Goal: Task Accomplishment & Management: Use online tool/utility

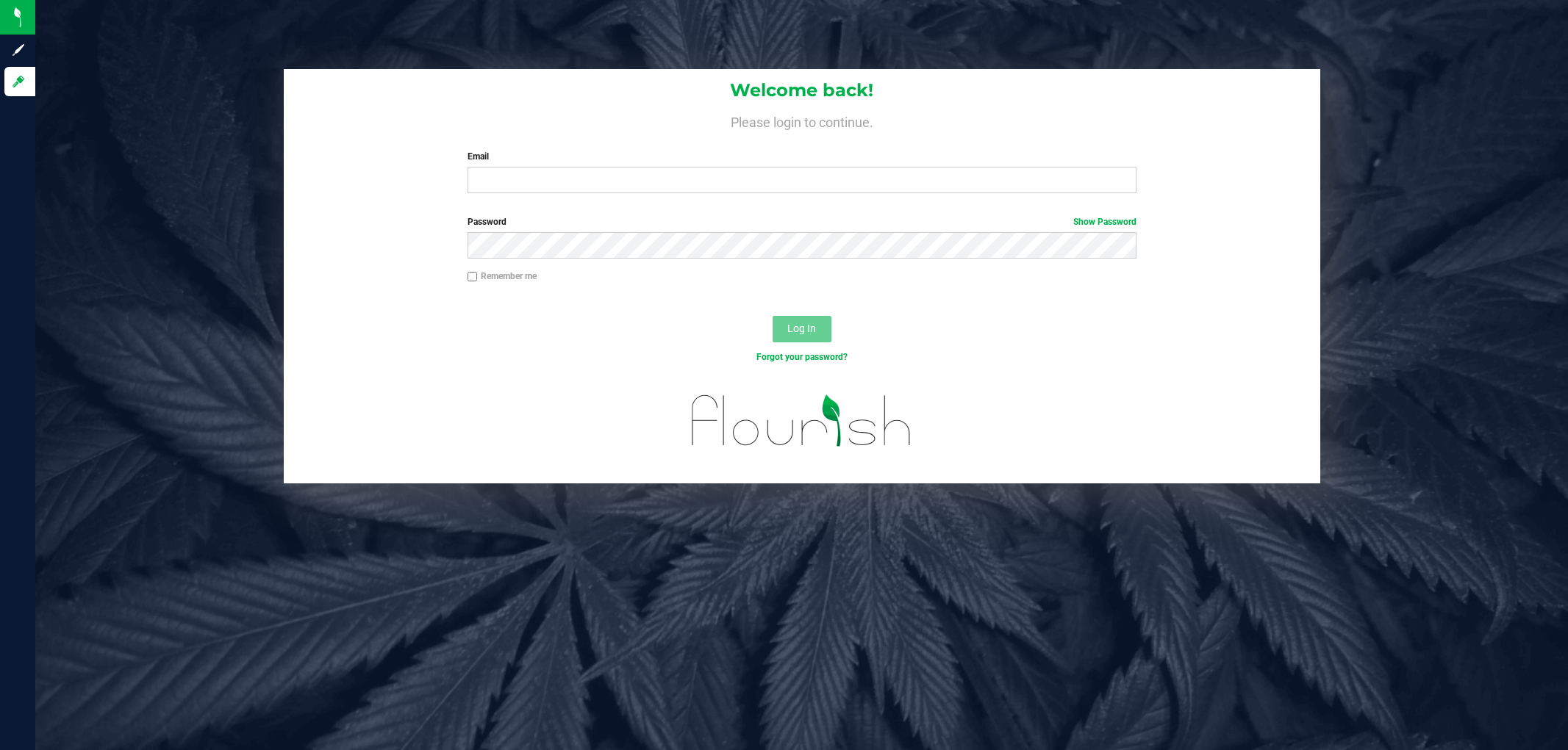
click at [707, 177] on input "Email" at bounding box center [802, 179] width 669 height 26
type input "smaileoi@liveparallel.com"
click at [772, 316] on button "Log In" at bounding box center [801, 329] width 59 height 26
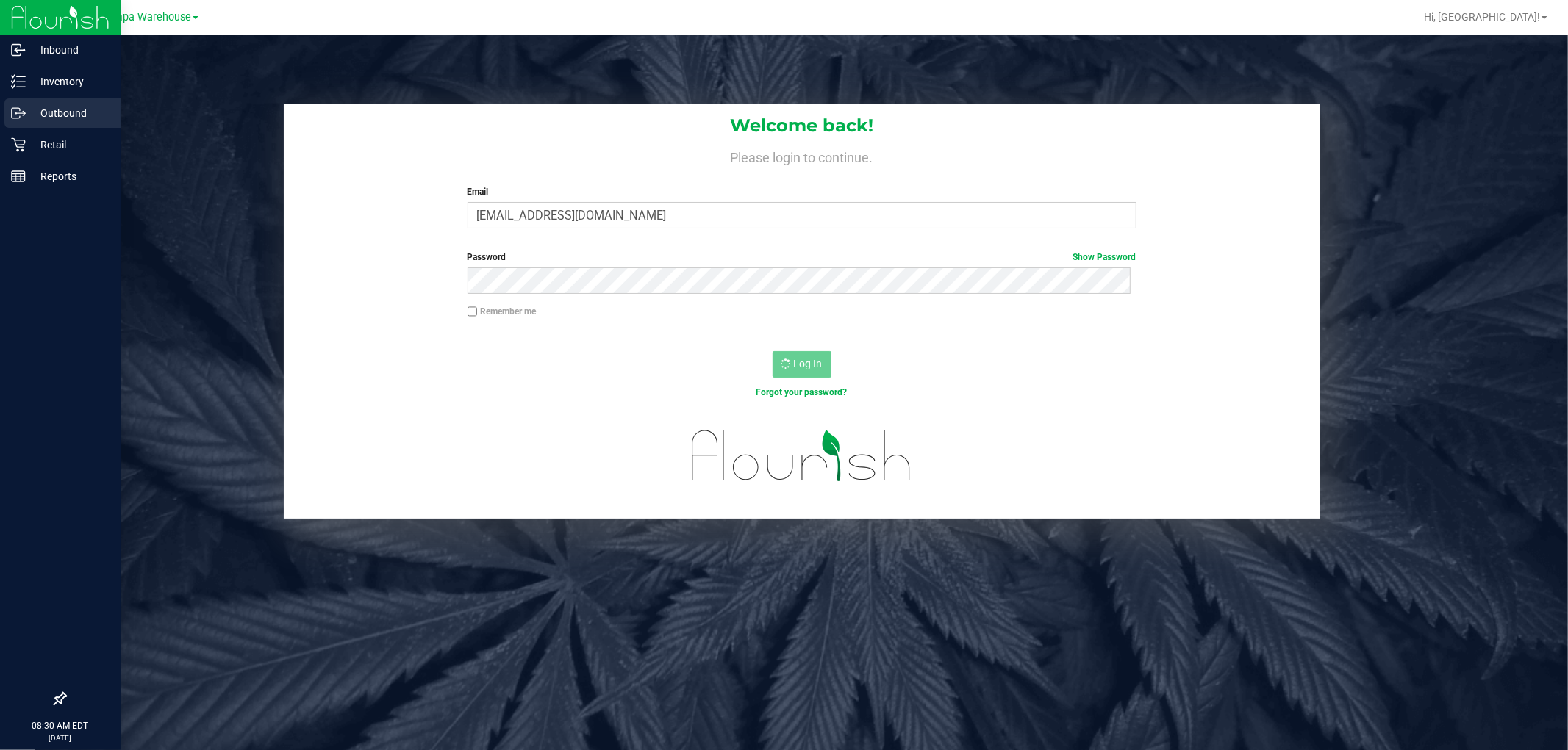
click at [33, 111] on p "Outbound" at bounding box center [69, 112] width 88 height 17
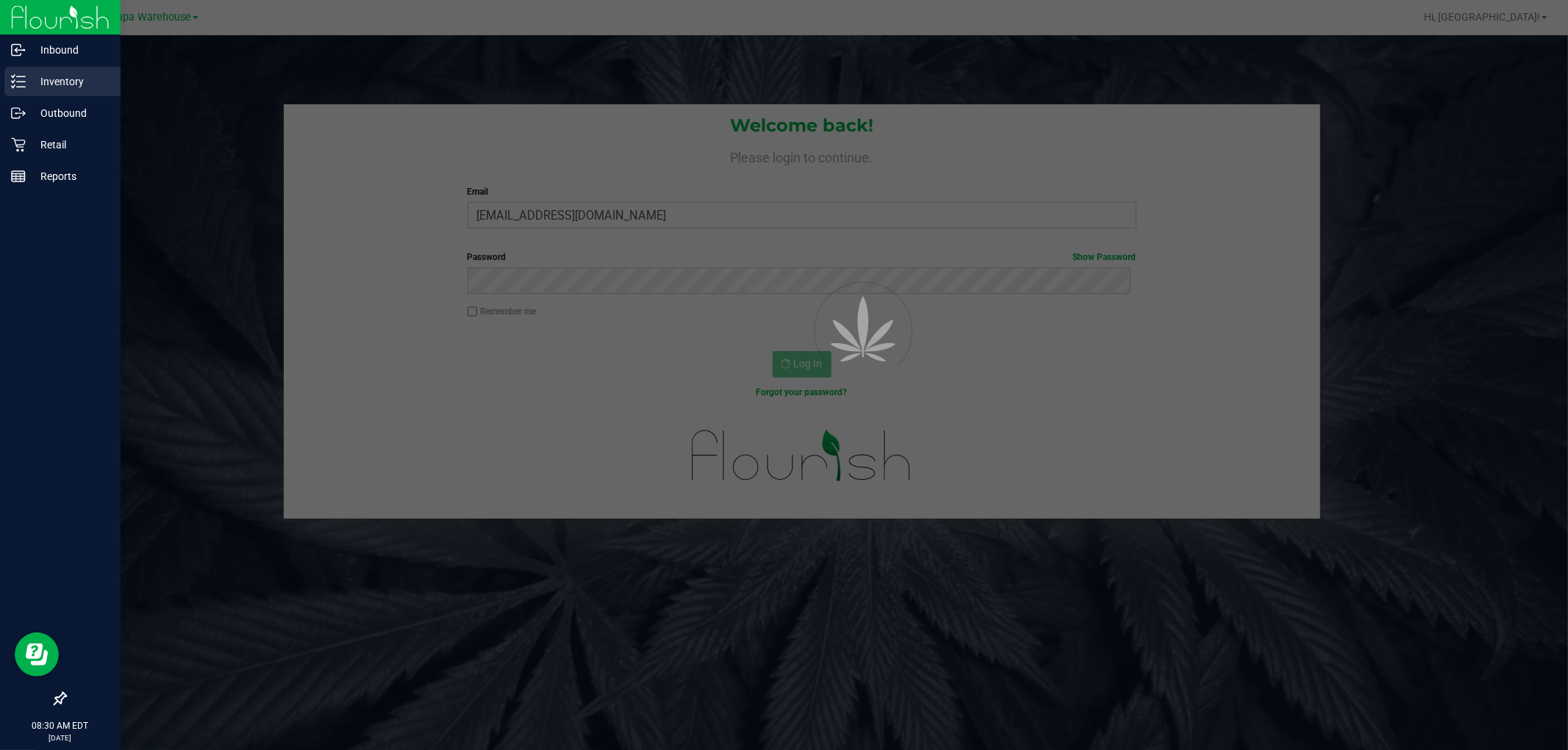
click at [62, 72] on p "Inventory" at bounding box center [69, 81] width 88 height 17
click at [64, 108] on p "Outbound" at bounding box center [69, 112] width 88 height 17
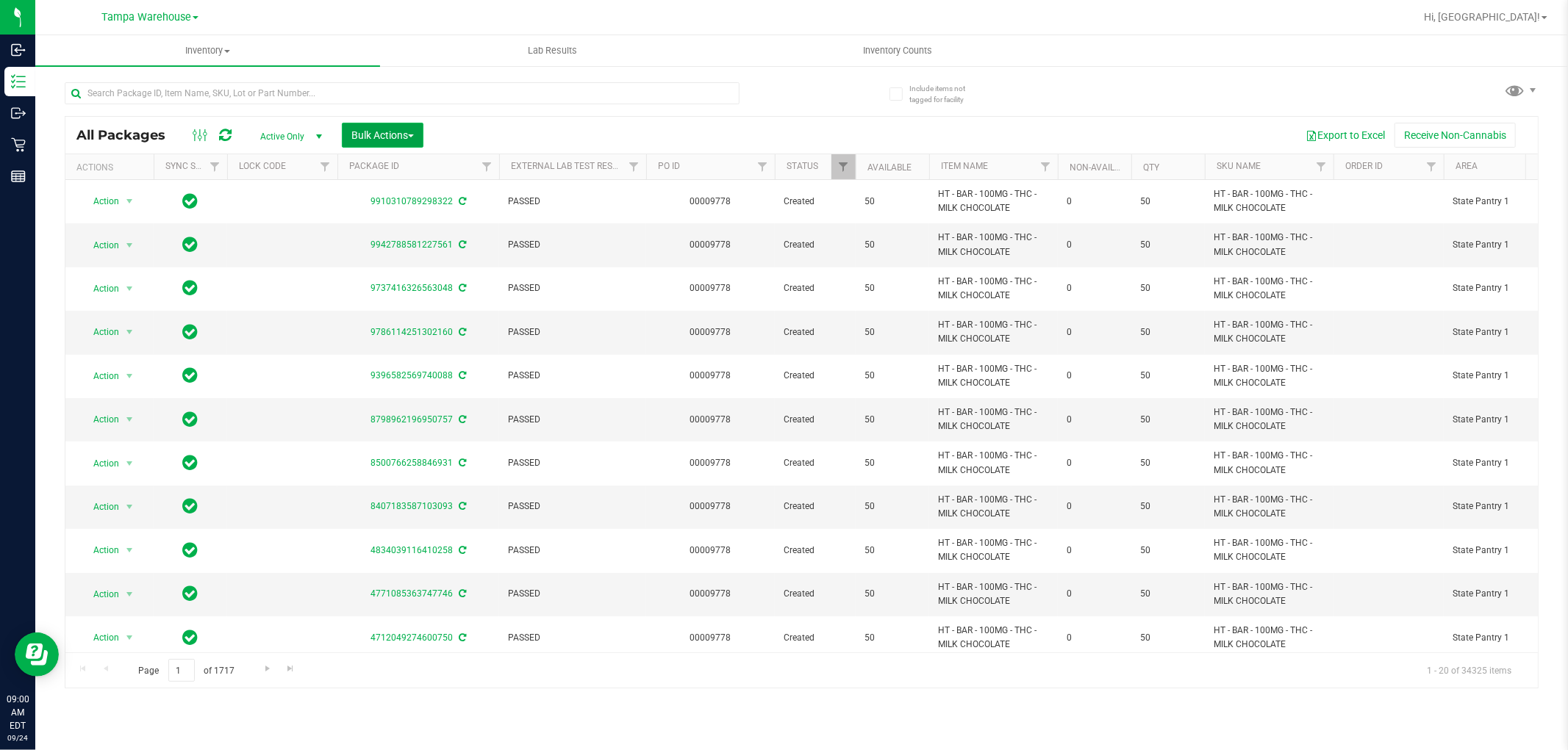
click at [376, 133] on span "Bulk Actions" at bounding box center [382, 135] width 63 height 12
click at [399, 169] on span "Add to outbound order" at bounding box center [401, 168] width 100 height 12
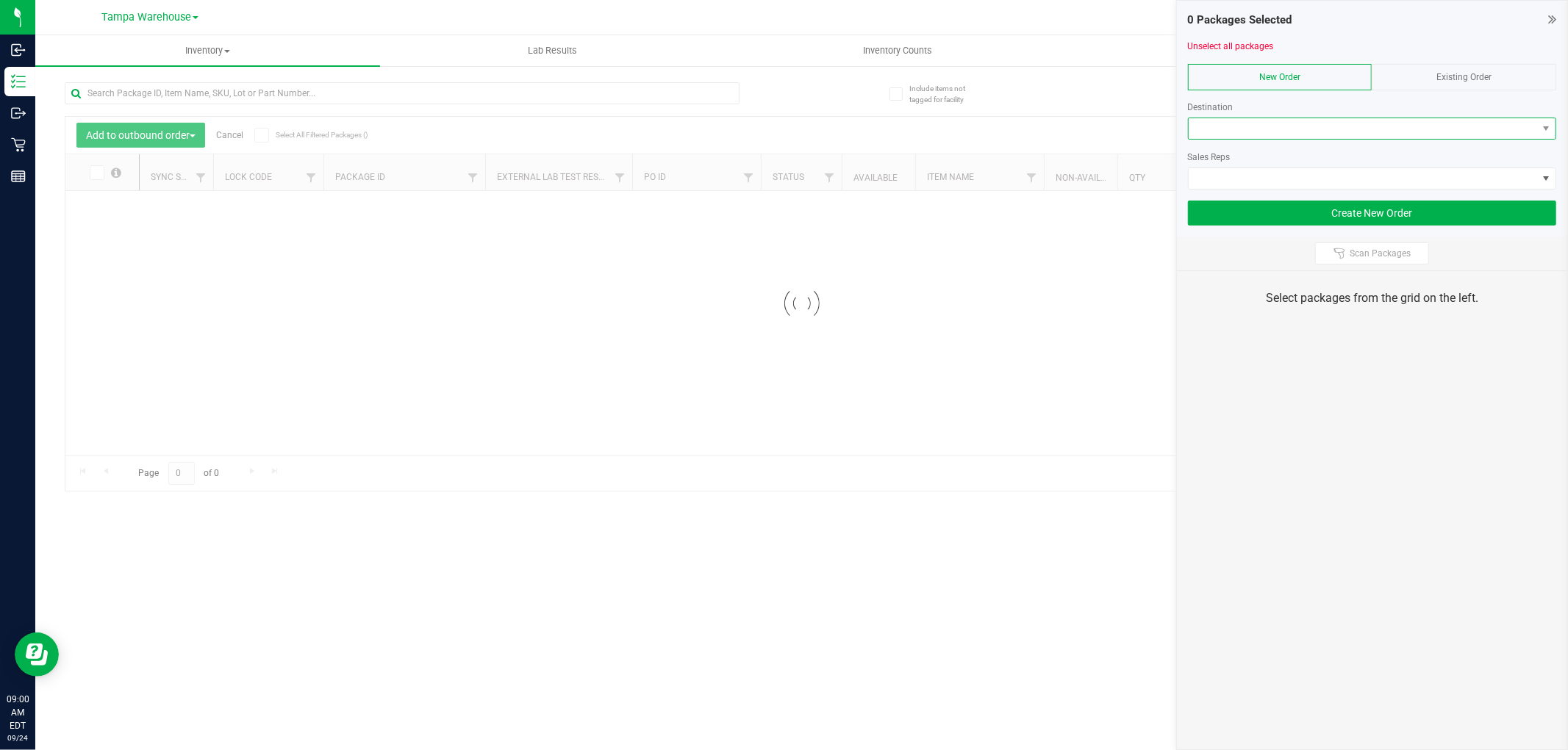
click at [1323, 128] on span at bounding box center [1362, 129] width 348 height 21
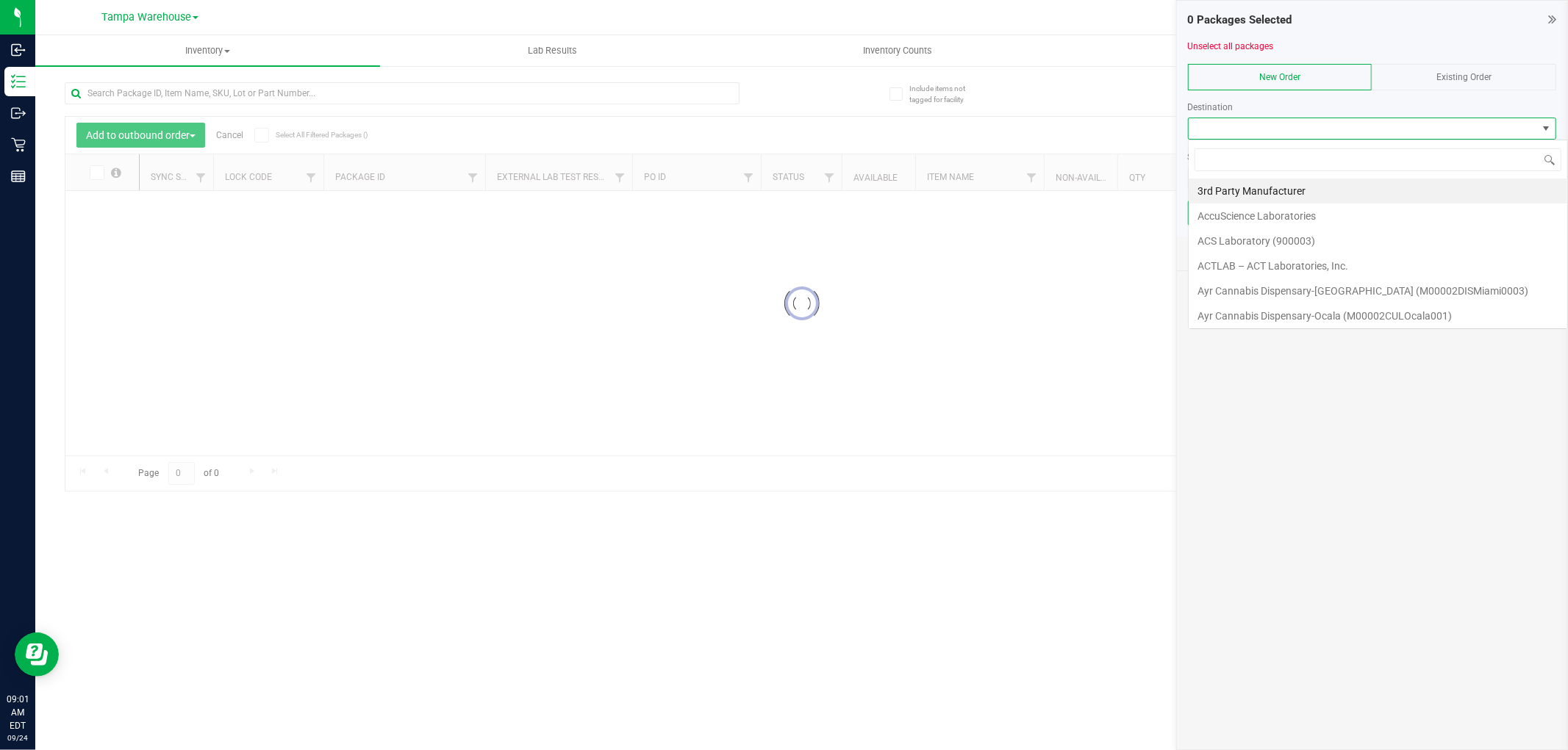
scroll to position [22, 368]
type input "bran"
click at [1303, 192] on li "[PERSON_NAME]" at bounding box center [1371, 191] width 367 height 25
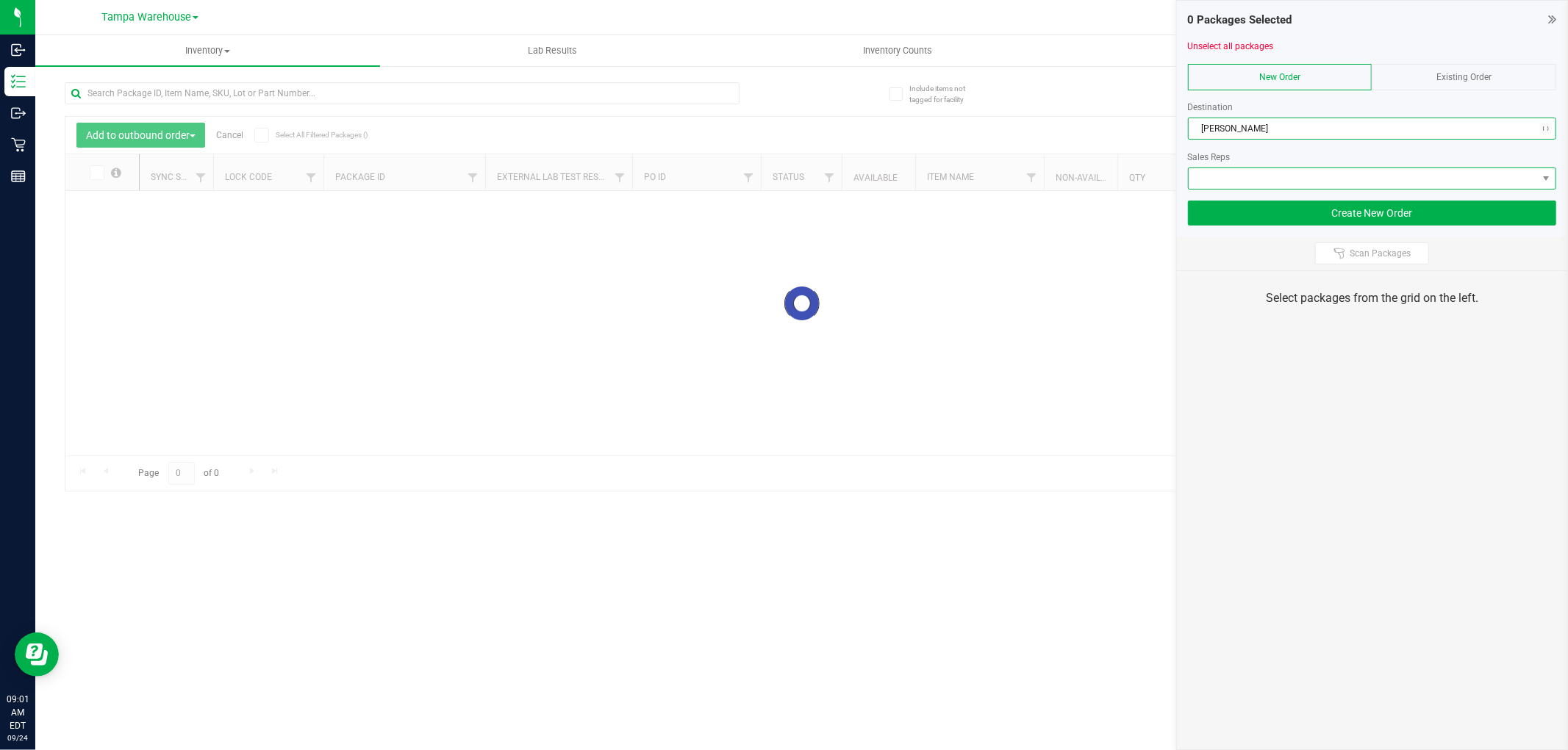
click at [1303, 188] on span at bounding box center [1362, 178] width 348 height 21
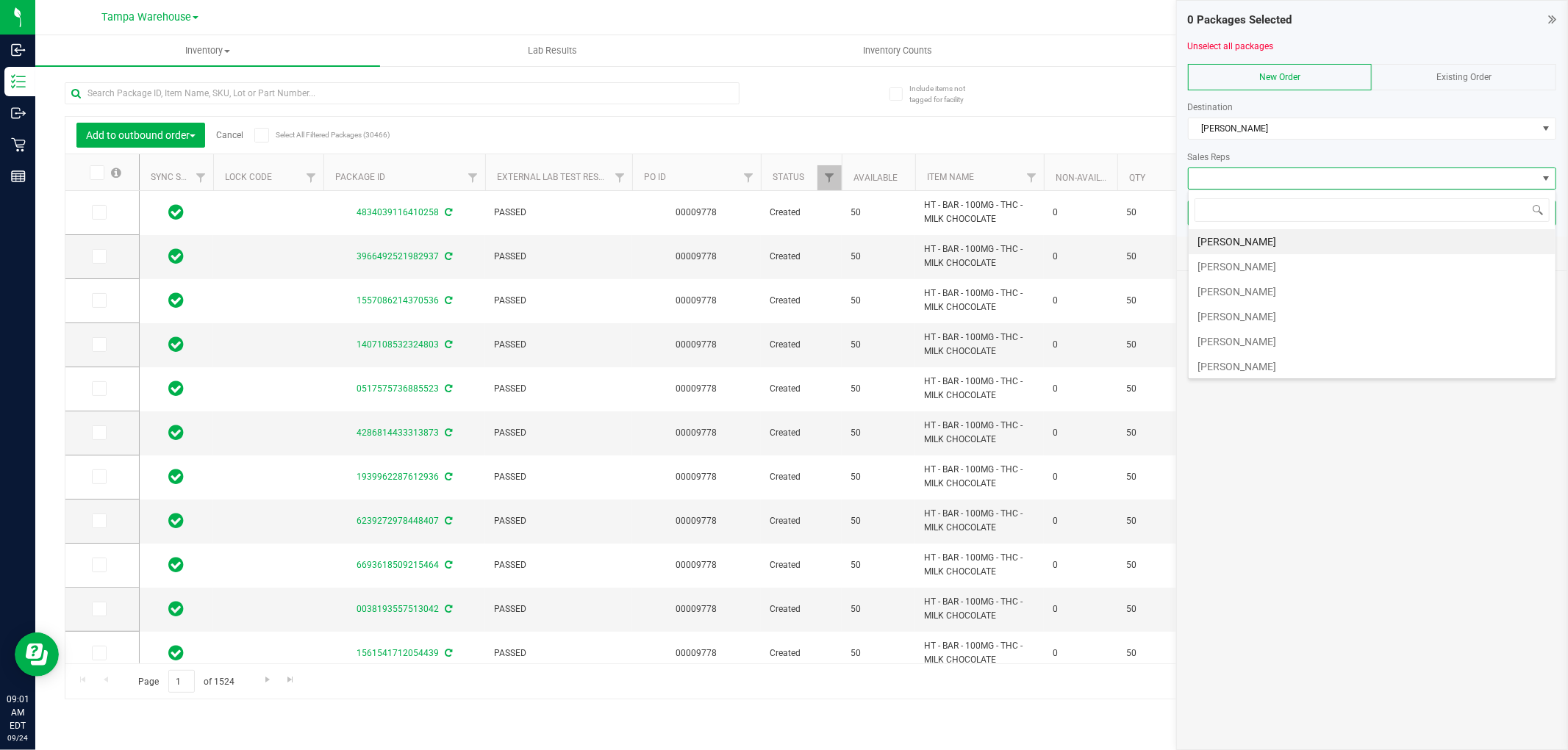
scroll to position [82, 0]
click at [1276, 300] on li "[PERSON_NAME]" at bounding box center [1371, 310] width 367 height 25
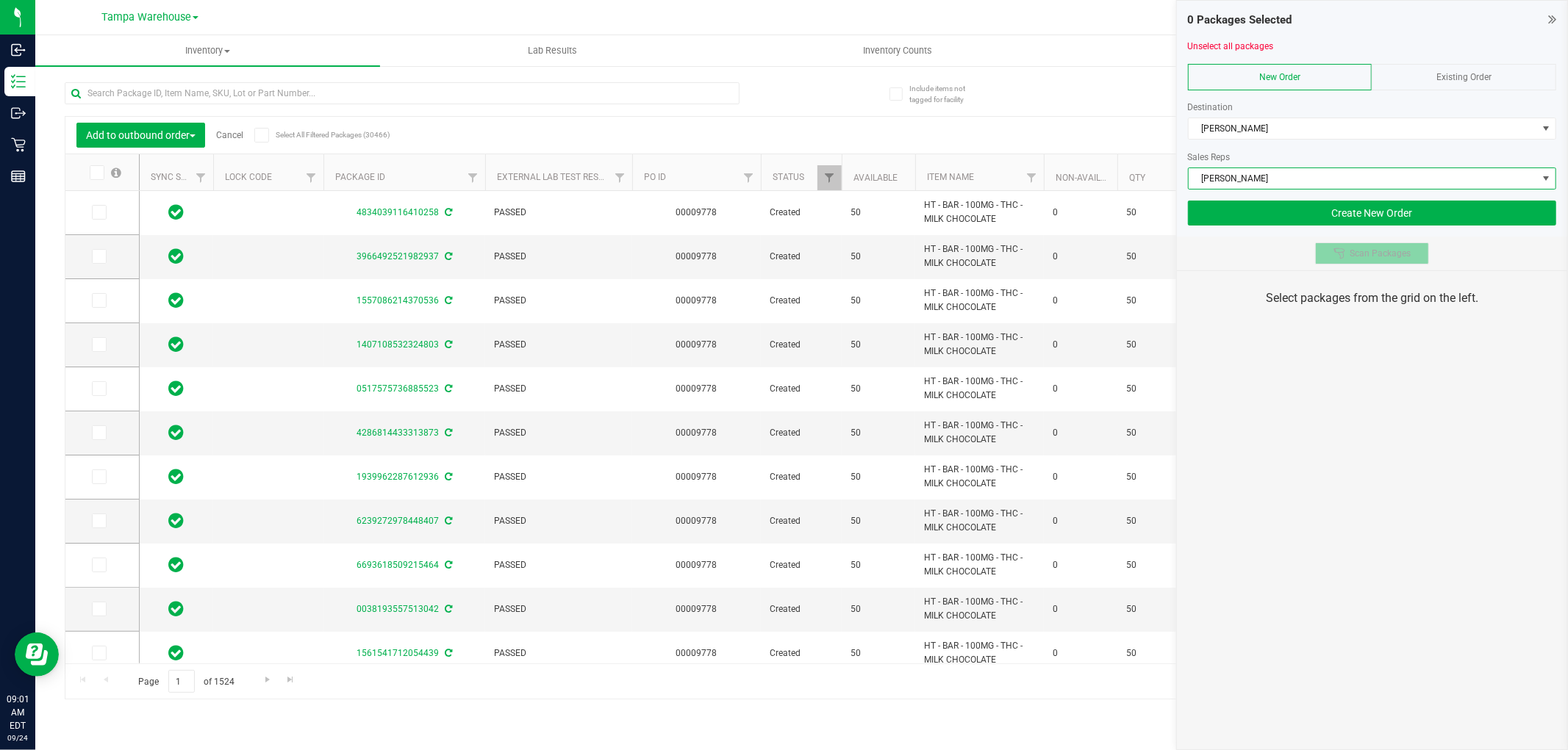
click at [1332, 247] on button "Scan Packages" at bounding box center [1372, 254] width 114 height 22
click at [1360, 379] on div "0 Packages Selected Unselect all packages New Order Existing Order Destination …" at bounding box center [1371, 375] width 392 height 750
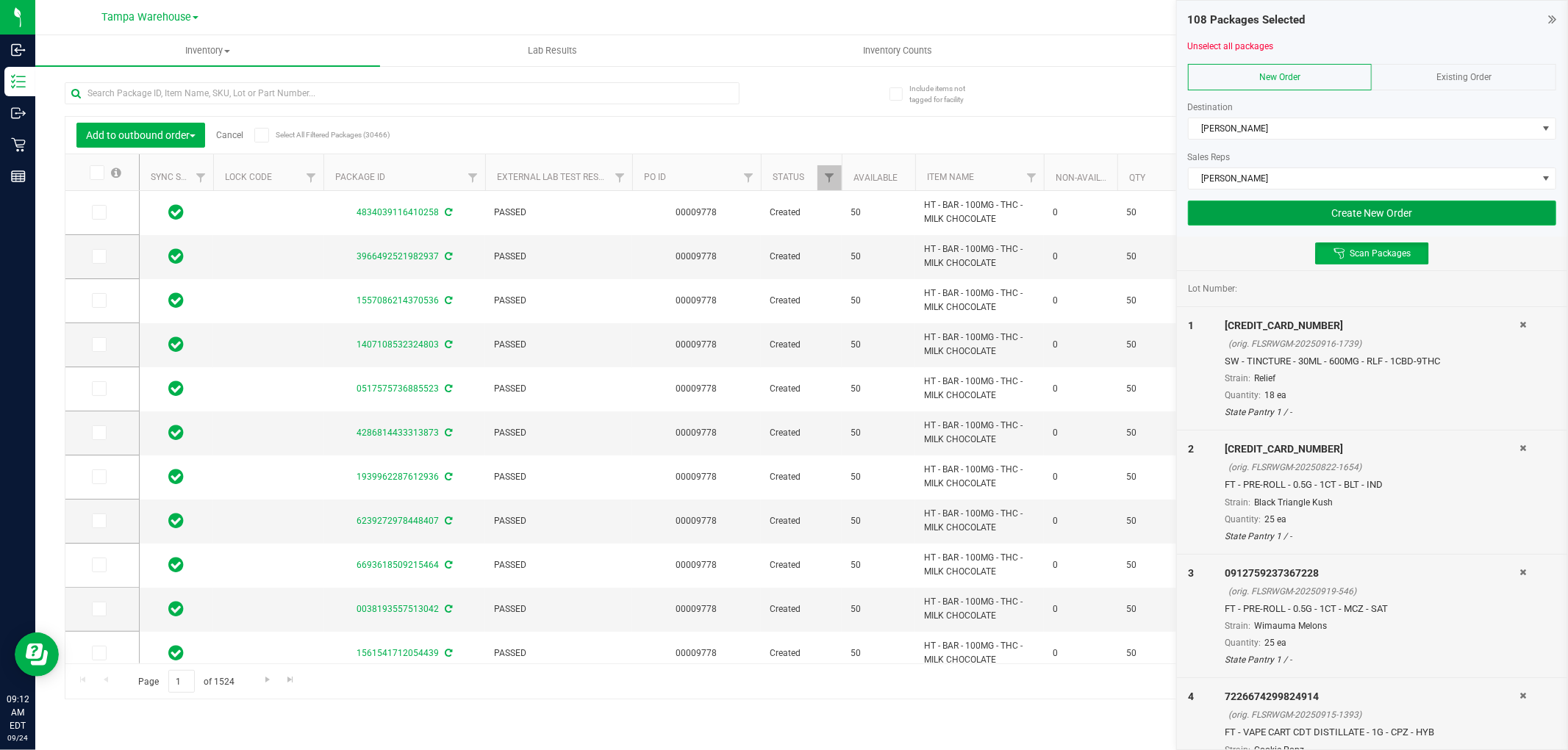
click at [1242, 207] on button "Create New Order" at bounding box center [1371, 213] width 368 height 25
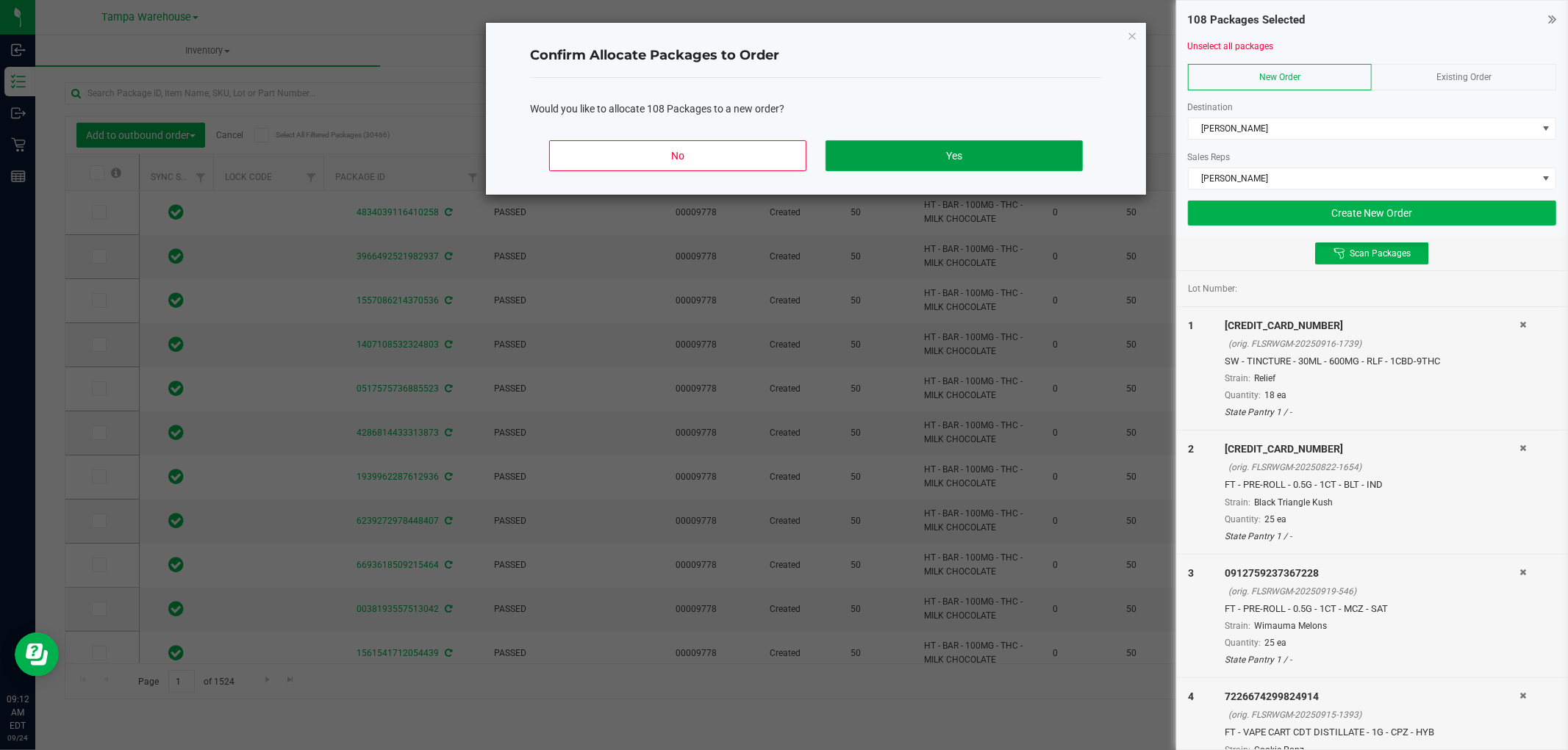
click at [946, 159] on button "Yes" at bounding box center [954, 156] width 257 height 31
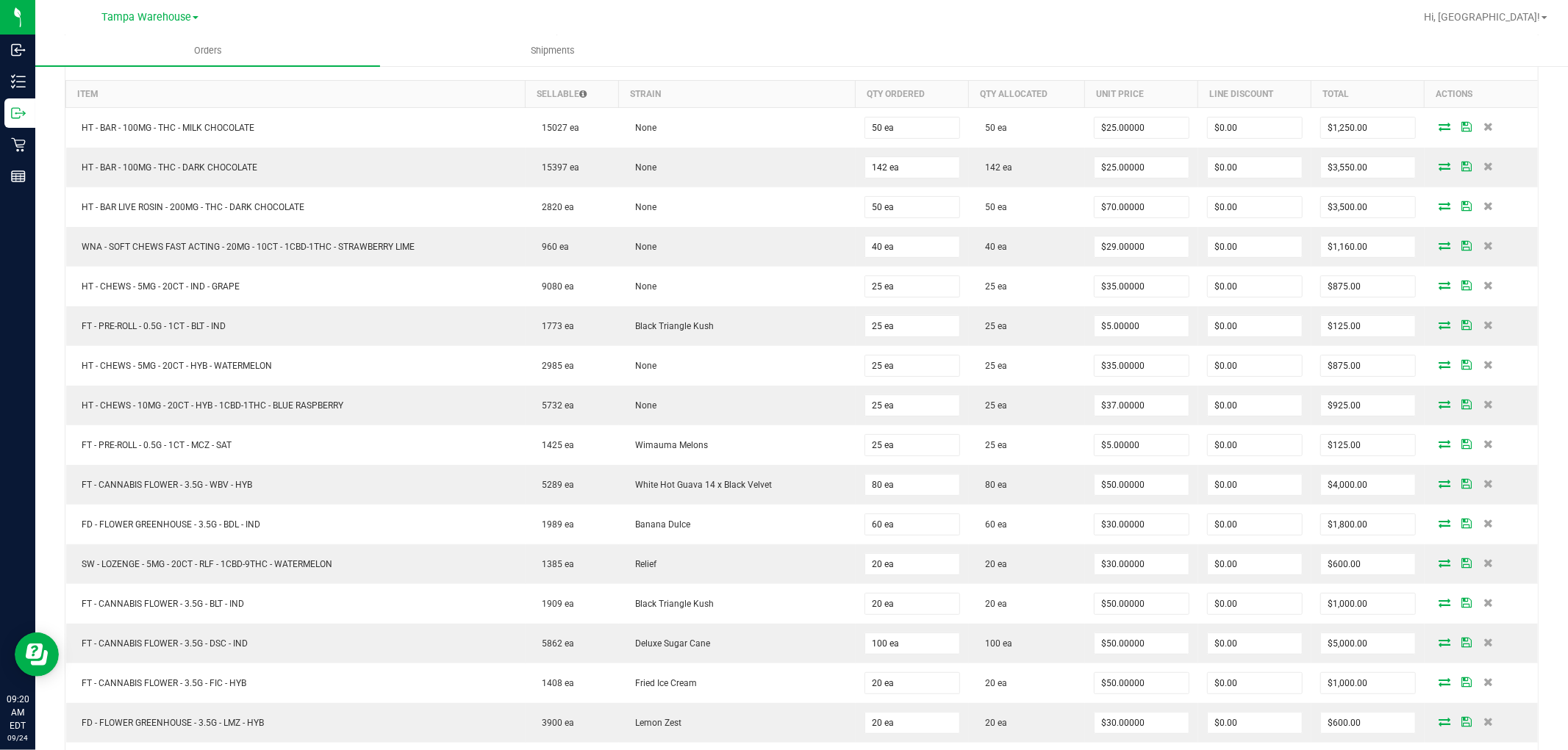
scroll to position [375, 0]
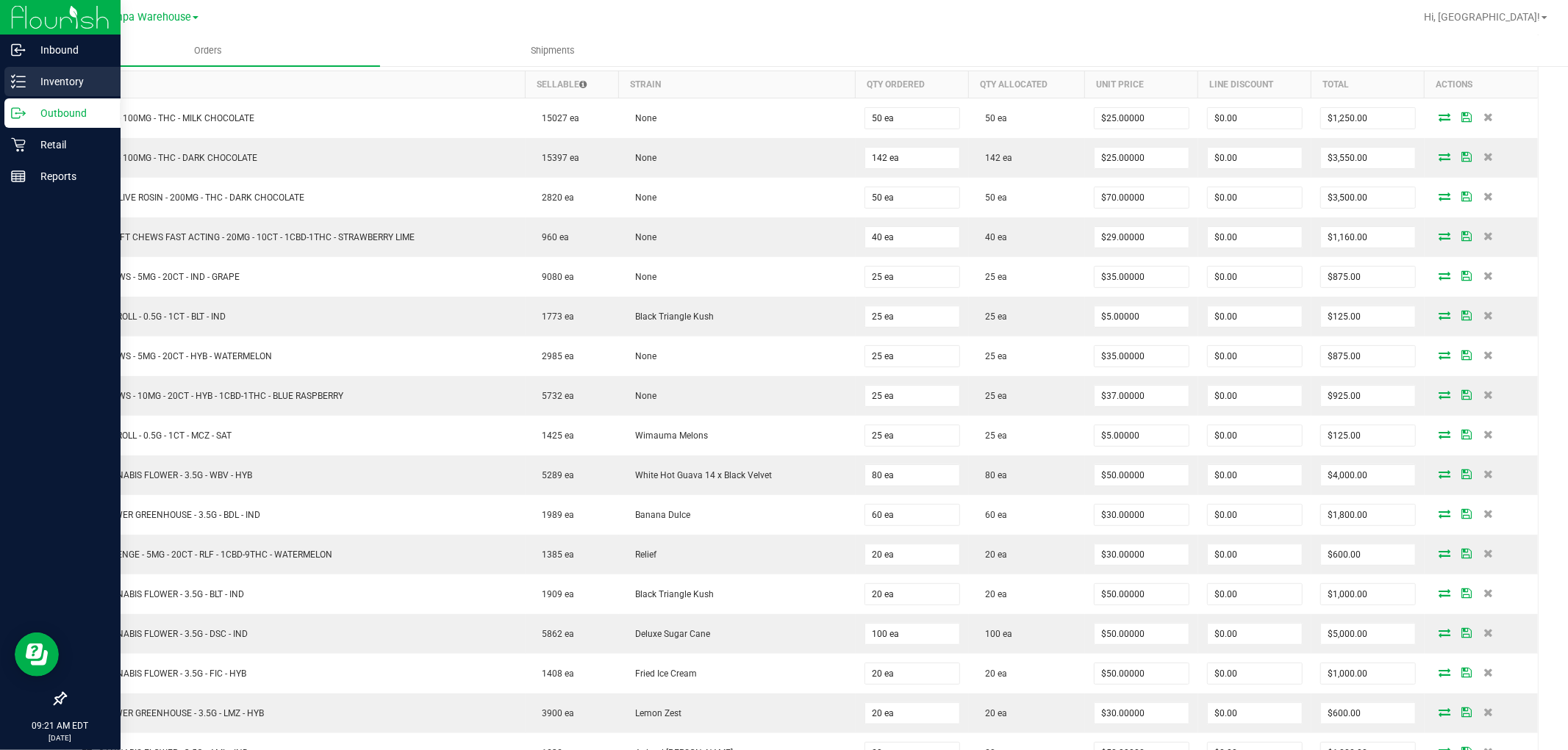
click at [37, 83] on p "Inventory" at bounding box center [69, 81] width 88 height 17
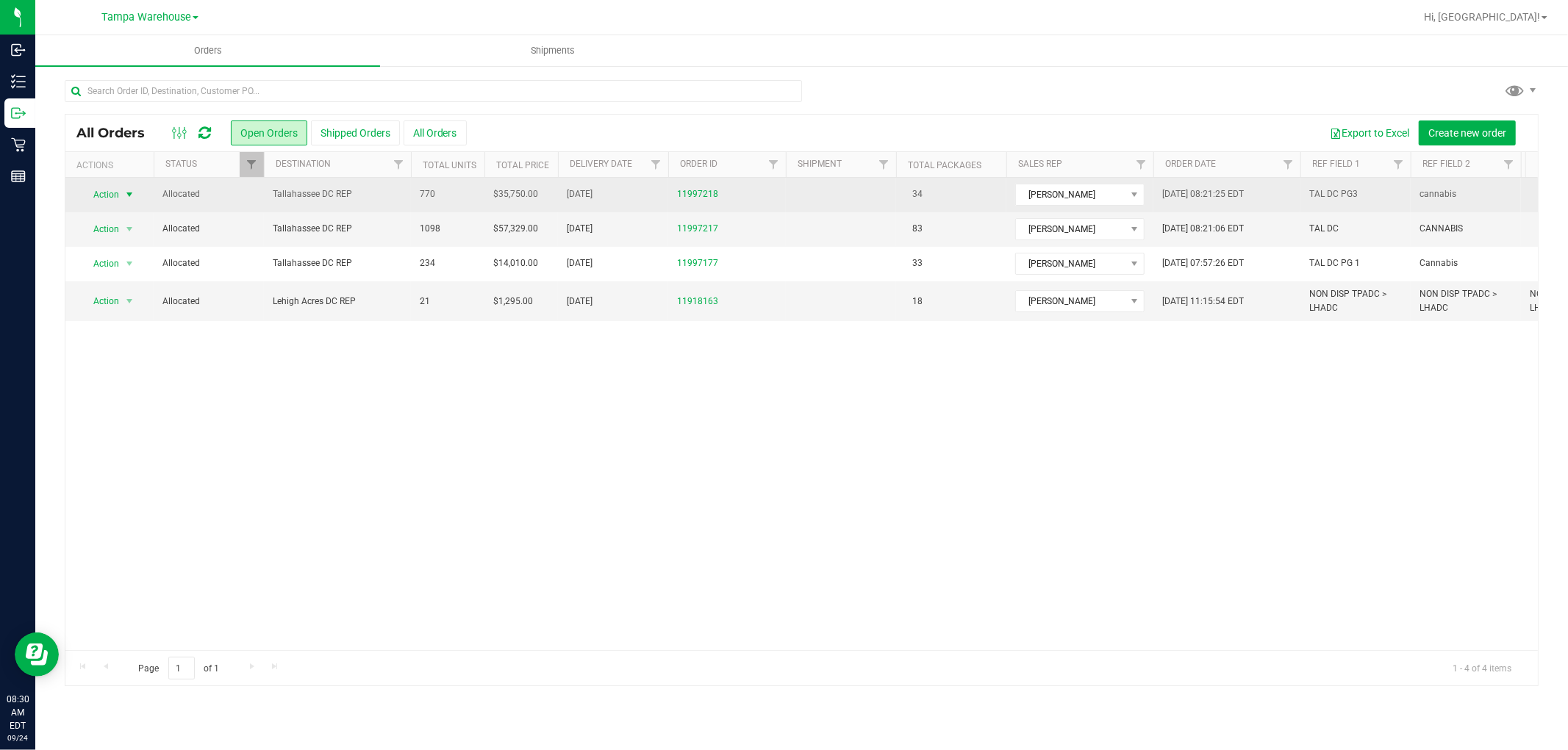
click at [107, 195] on span "Action" at bounding box center [100, 195] width 40 height 21
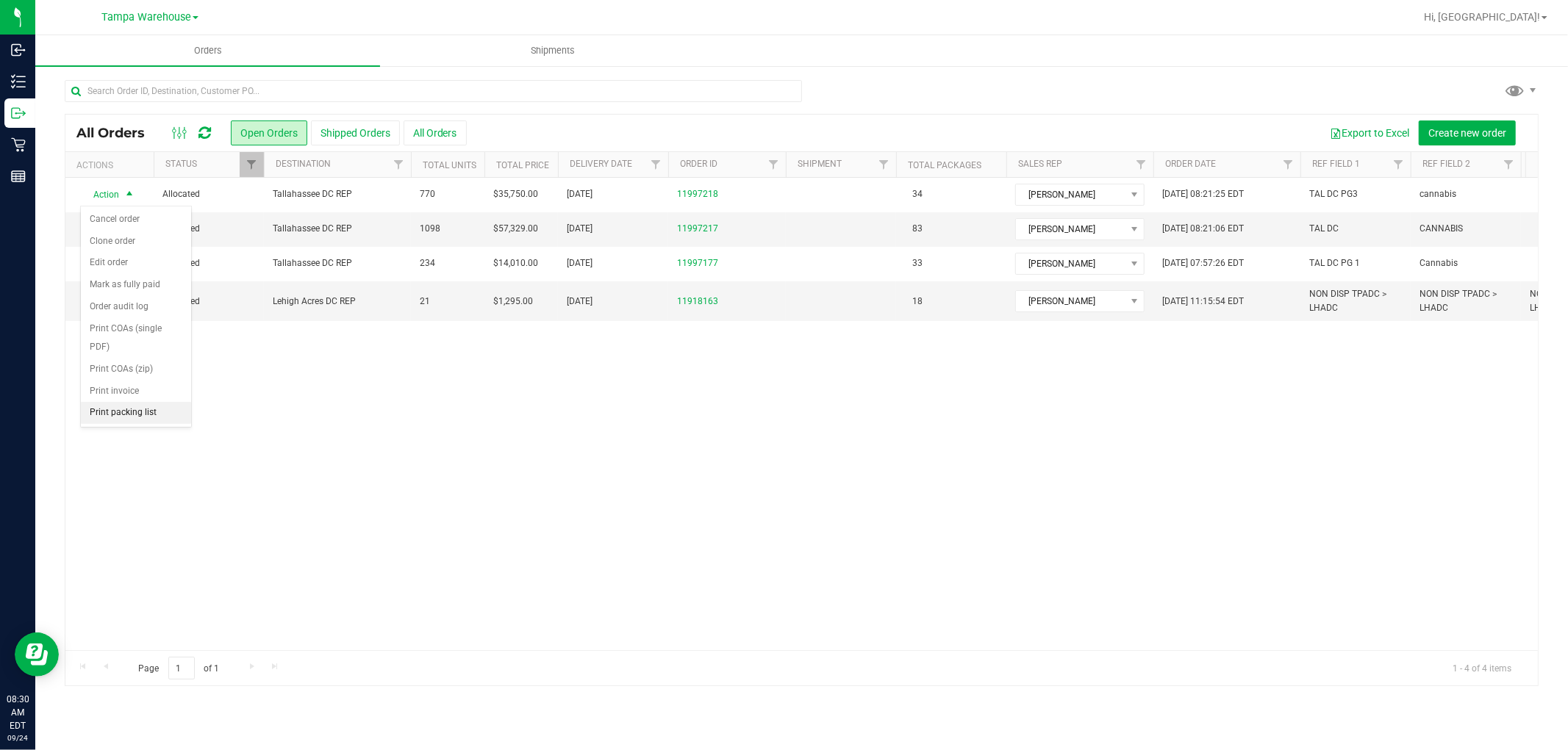
click at [160, 417] on li "Print packing list" at bounding box center [136, 413] width 111 height 22
